Goal: Information Seeking & Learning: Learn about a topic

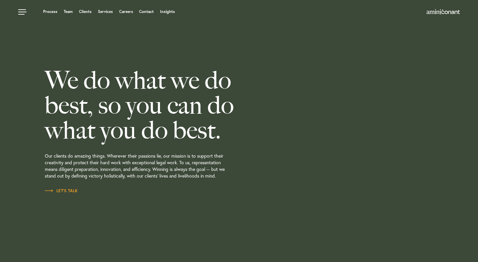
click at [169, 10] on link "Insights" at bounding box center [167, 12] width 15 height 4
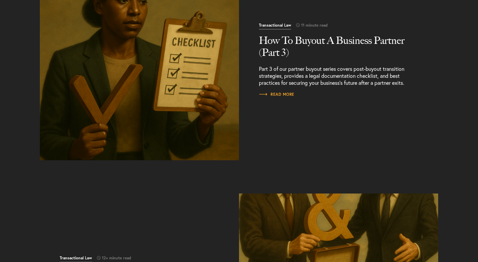
scroll to position [414, 0]
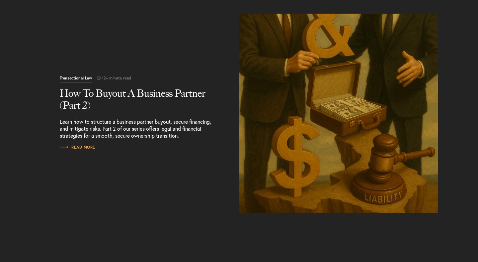
click at [344, 92] on img "Read More" at bounding box center [338, 113] width 209 height 209
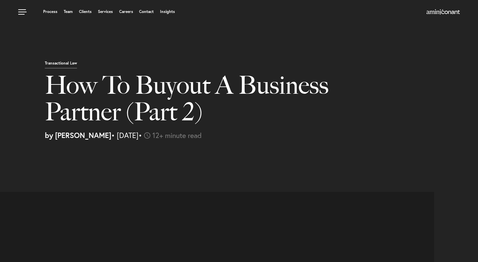
select select "US"
select select "Austin"
select select "Business and Civil Litigation"
click at [190, 44] on div "Transactional Law How To Buyout A Business Partner (Part 2) by Joel Teklu • Aug…" at bounding box center [239, 72] width 478 height 145
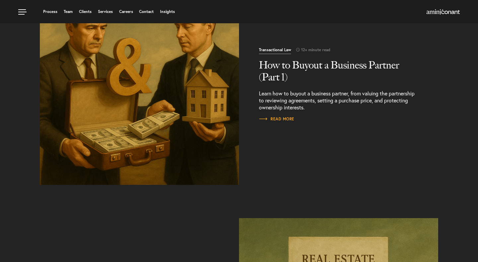
scroll to position [672, 0]
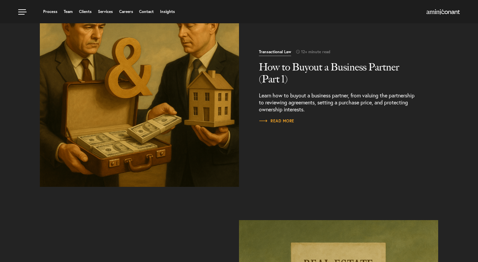
click at [118, 87] on img "Read More" at bounding box center [139, 86] width 209 height 209
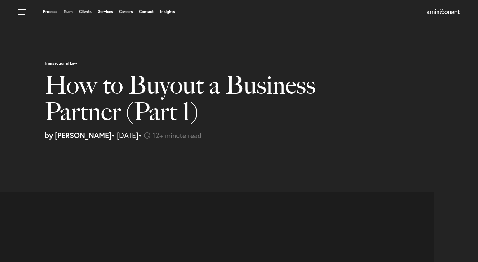
select select "US"
select select "Austin"
select select "Business and Civil Litigation"
click at [275, 167] on div at bounding box center [318, 168] width 319 height 7
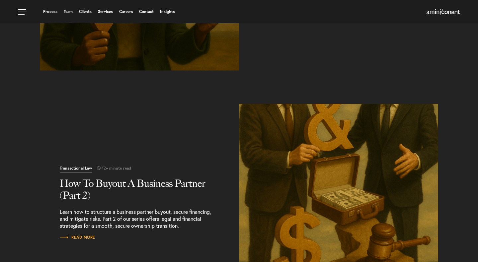
scroll to position [324, 0]
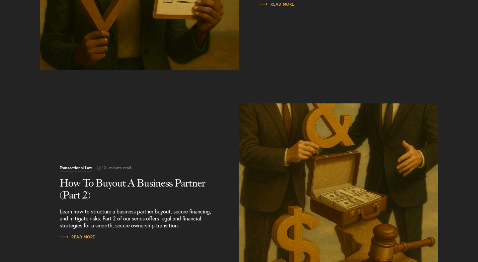
click at [349, 168] on img "Read More" at bounding box center [338, 202] width 209 height 209
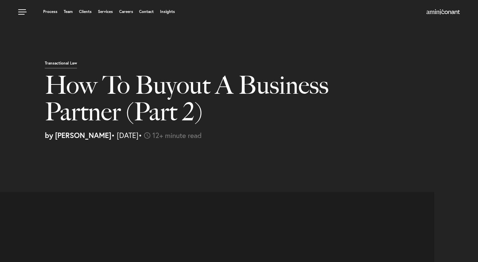
select select "US"
select select "Austin"
select select "Business and Civil Litigation"
click at [234, 128] on h1 "How To Buyout A Business Partner (Part 2)" at bounding box center [195, 102] width 300 height 60
select select "US"
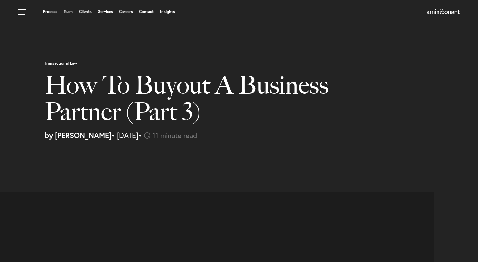
select select "Austin"
select select "Business and Civil Litigation"
click at [356, 76] on div "Transactional Law How To Buyout A Business Partner (Part 3) by Joel Teklu • Aug…" at bounding box center [259, 99] width 438 height 79
click at [166, 12] on link "Insights" at bounding box center [167, 12] width 15 height 4
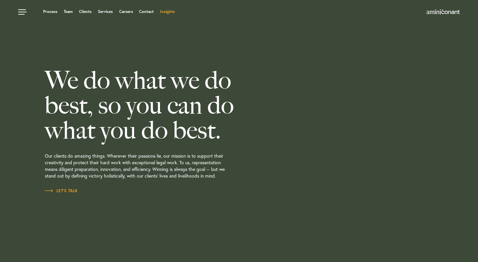
click at [164, 12] on link "Insights" at bounding box center [167, 12] width 15 height 4
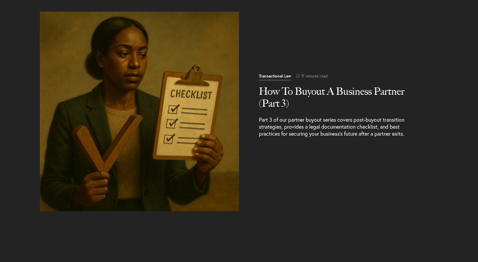
scroll to position [184, 0]
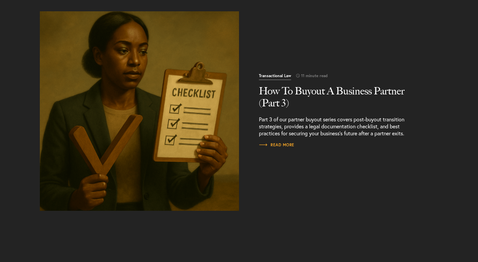
click at [145, 139] on img "Read More" at bounding box center [139, 110] width 209 height 209
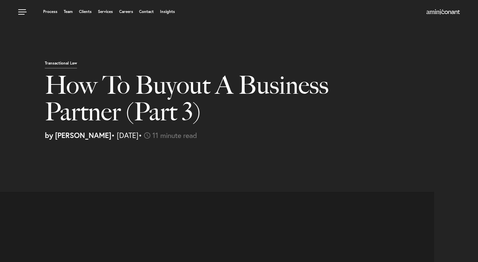
select select "US"
select select "Austin"
select select "Business and Civil Litigation"
click at [319, 137] on p "by [PERSON_NAME] • [DATE] • 11 minute read" at bounding box center [259, 134] width 428 height 7
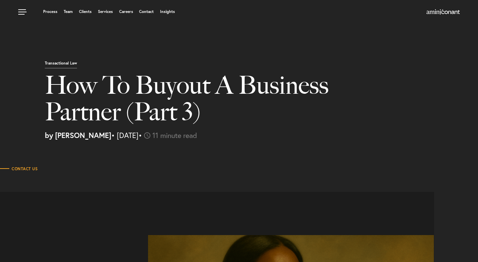
click at [425, 76] on div "Transactional Law How To Buyout A Business Partner (Part 3) by Joel Teklu • Aug…" at bounding box center [259, 99] width 438 height 79
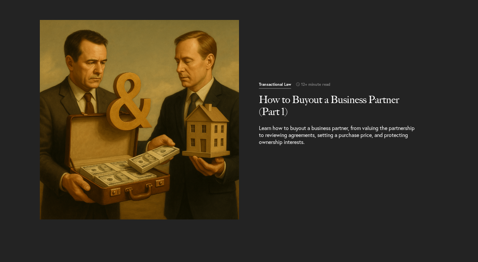
scroll to position [644, 0]
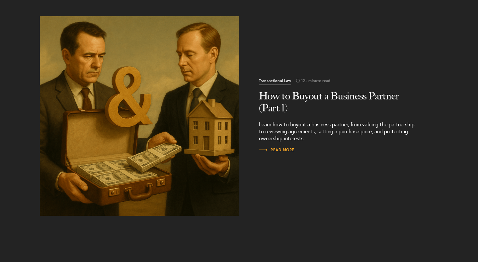
click at [186, 103] on img "Read More" at bounding box center [139, 115] width 209 height 209
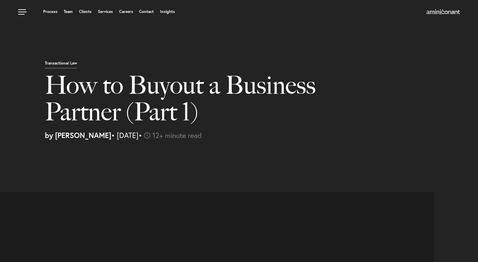
select select "US"
select select "Austin"
select select "Business and Civil Litigation"
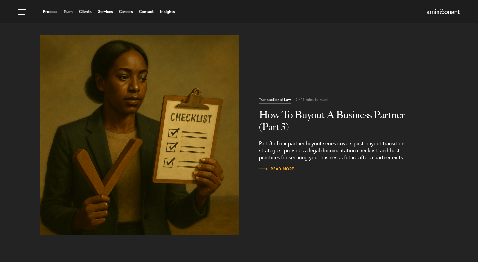
scroll to position [151, 0]
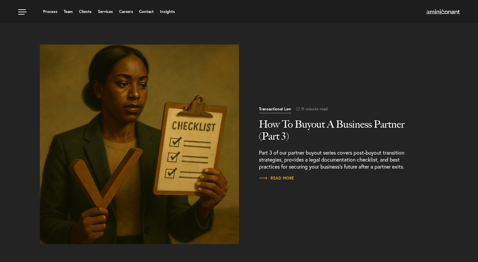
click at [156, 114] on img "Read More" at bounding box center [139, 143] width 209 height 209
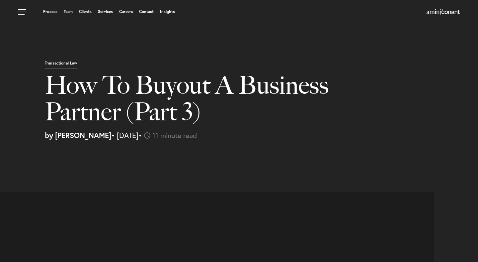
select select "US"
select select "Austin"
select select "Business and Civil Litigation"
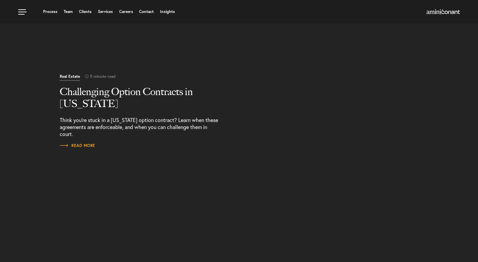
scroll to position [880, 0]
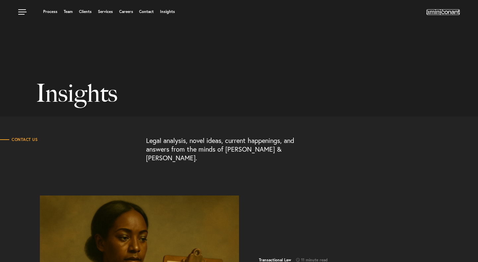
click at [441, 10] on img at bounding box center [442, 11] width 33 height 5
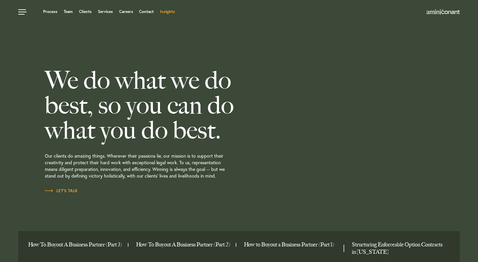
click at [169, 13] on link "Insights" at bounding box center [167, 12] width 15 height 4
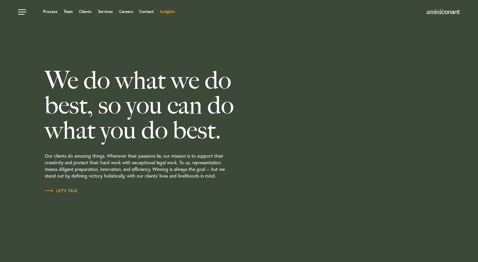
click at [165, 11] on link "Insights" at bounding box center [167, 12] width 15 height 4
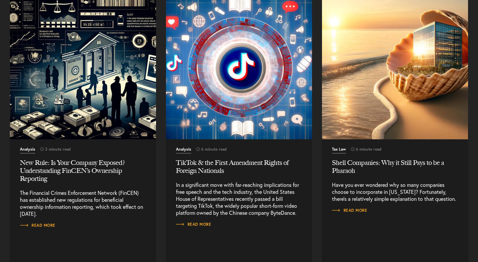
scroll to position [3955, 0]
